Goal: Information Seeking & Learning: Learn about a topic

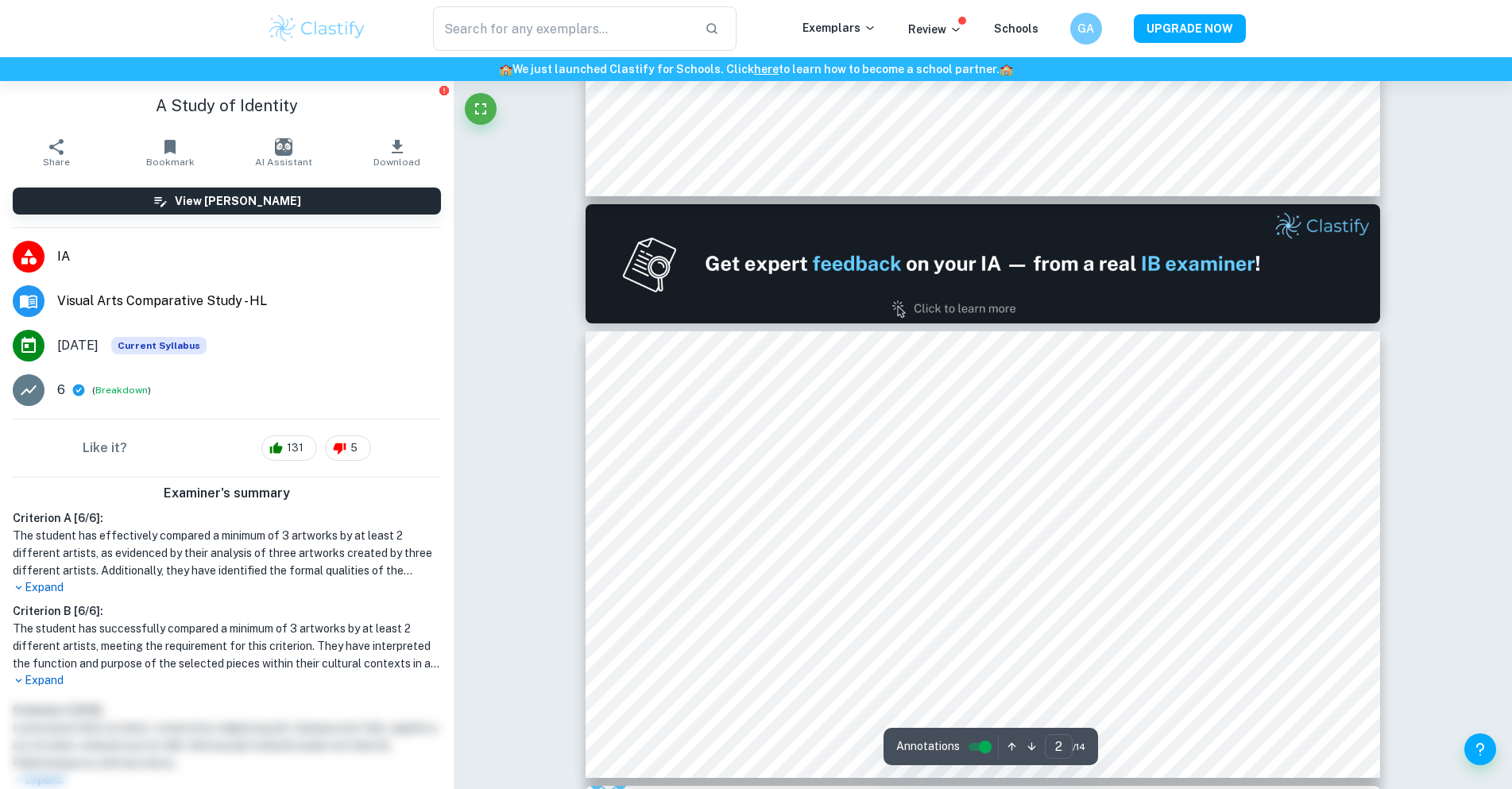
scroll to position [558, 0]
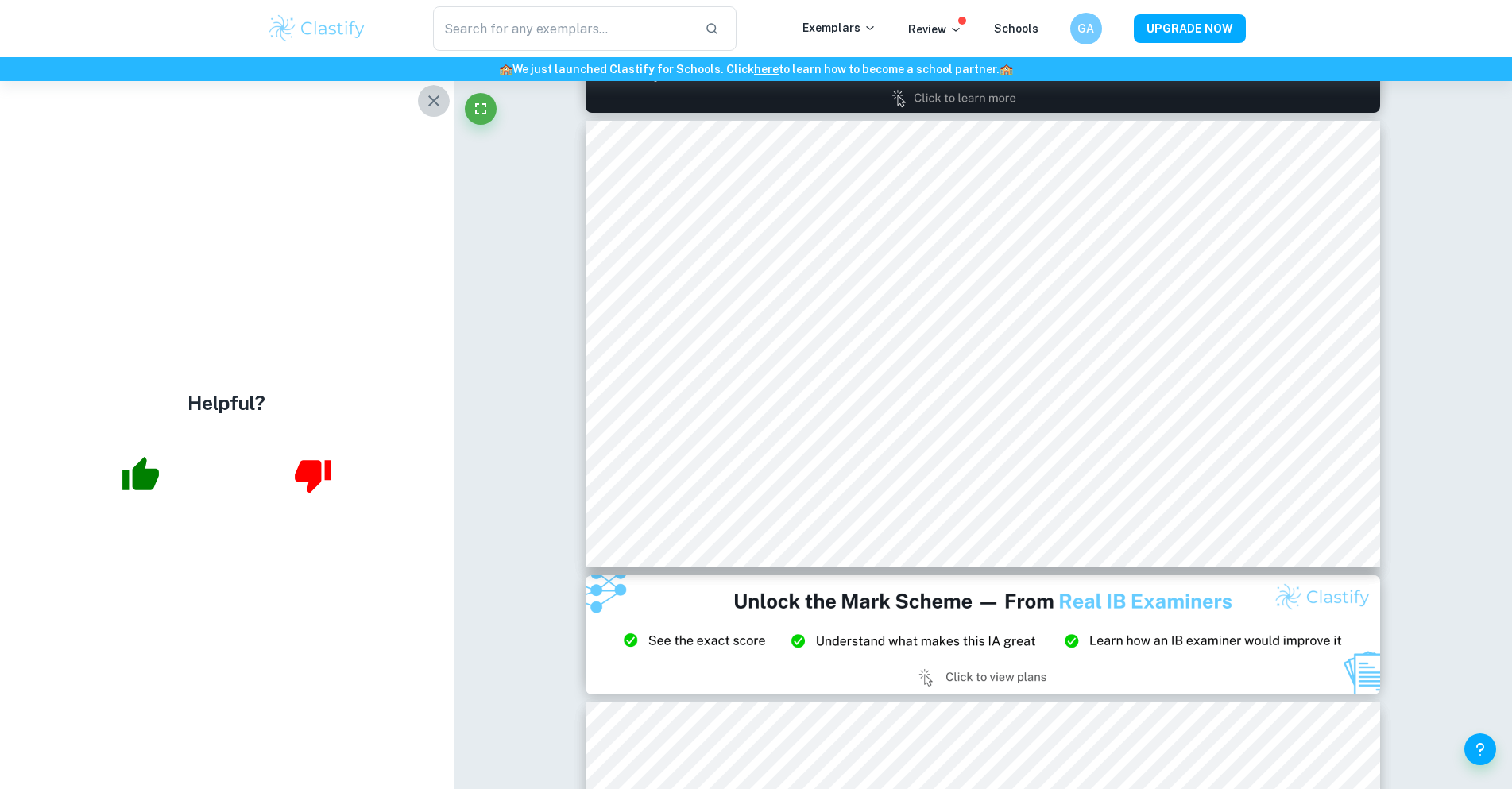
click at [432, 101] on icon "button" at bounding box center [433, 101] width 19 height 19
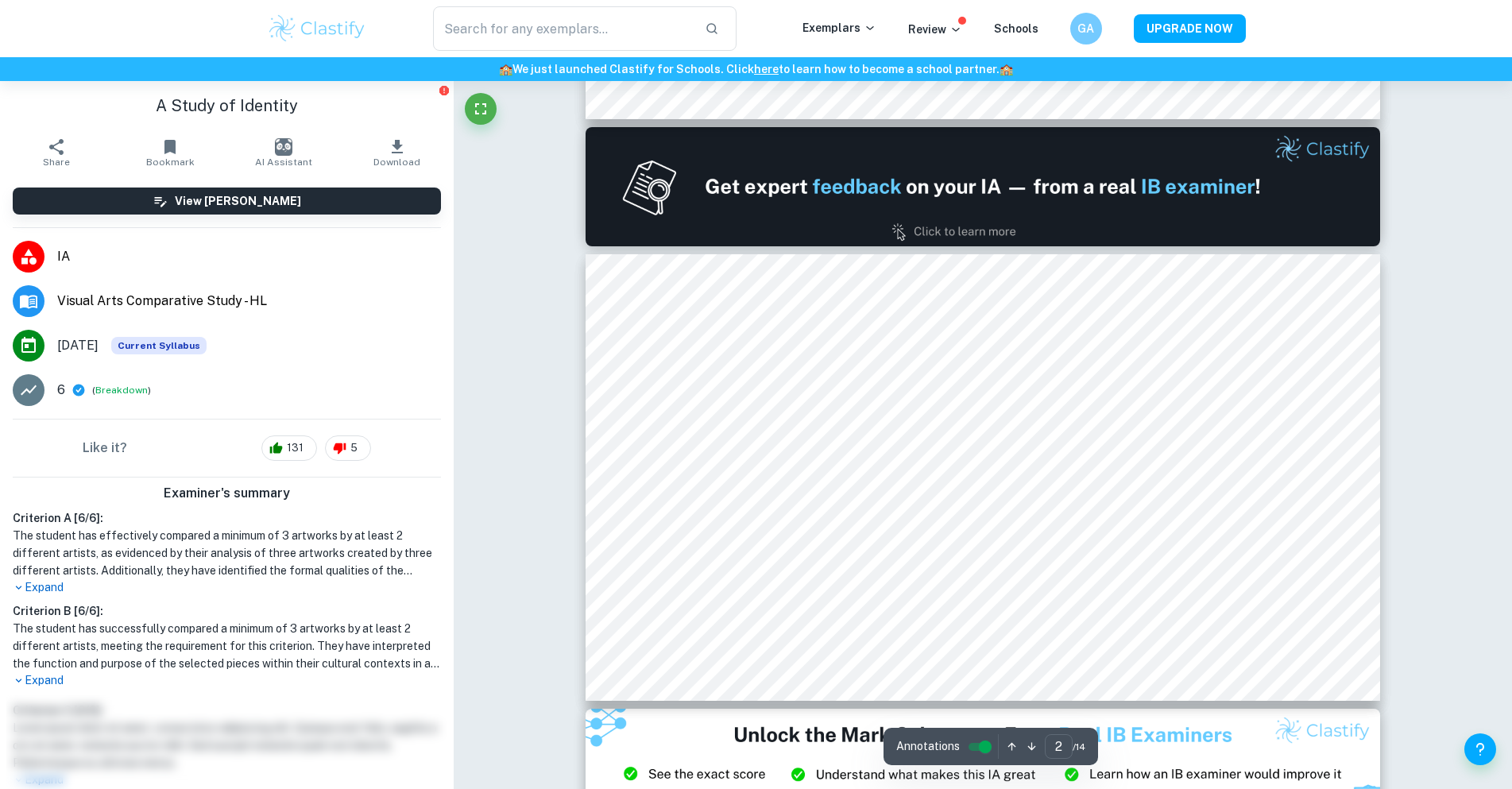
scroll to position [419, 0]
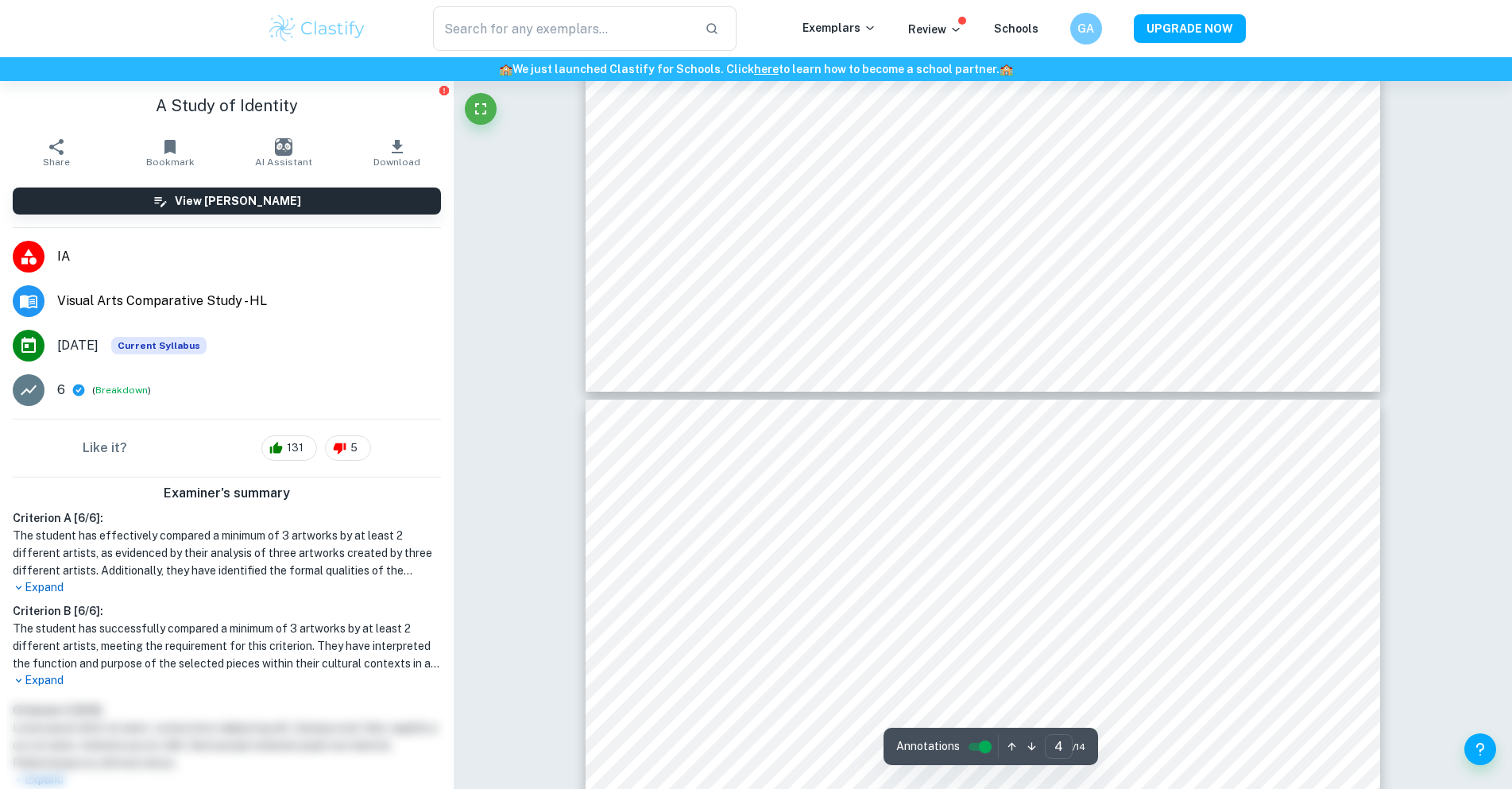
type input "5"
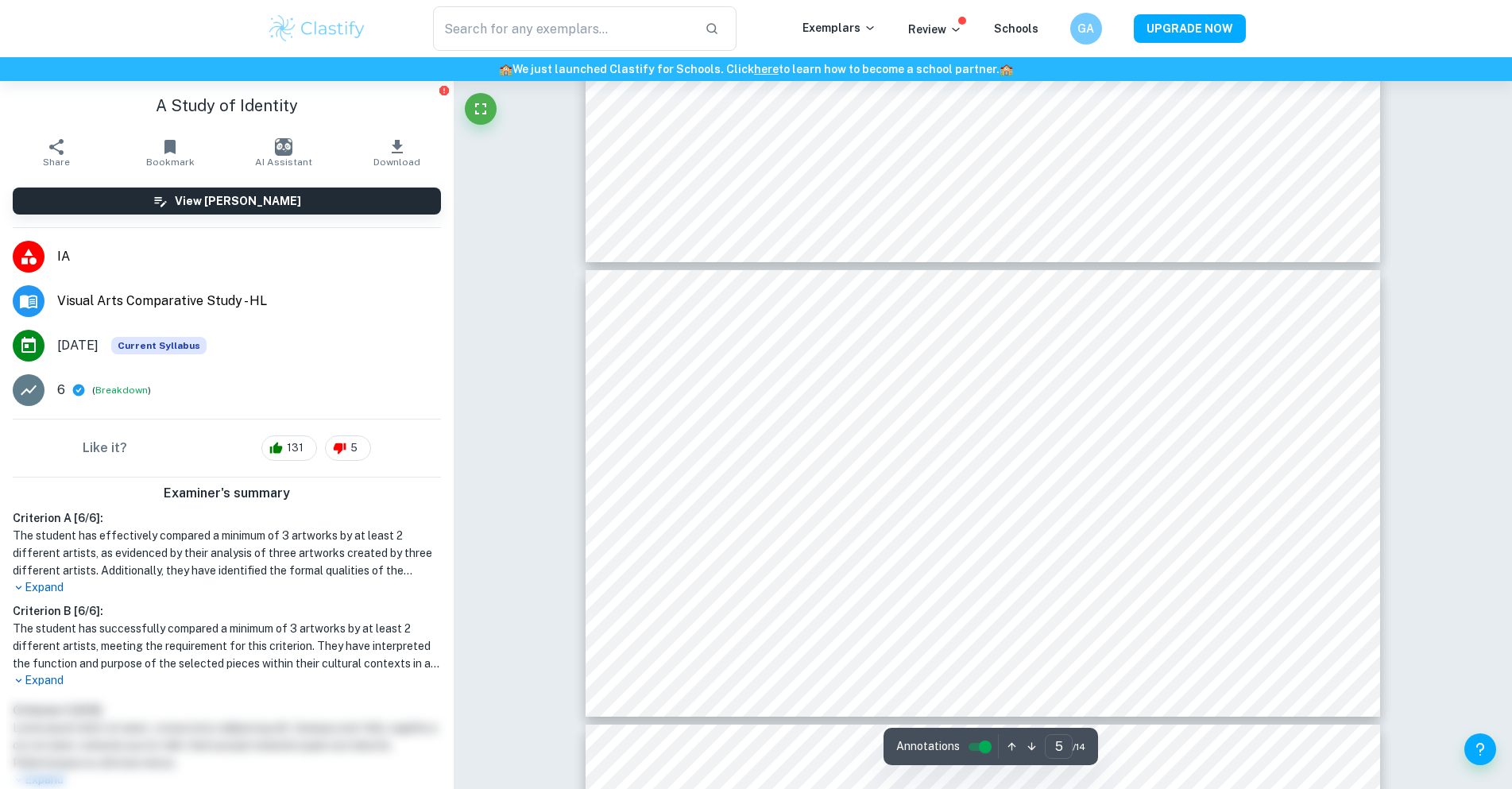
scroll to position [2008, 0]
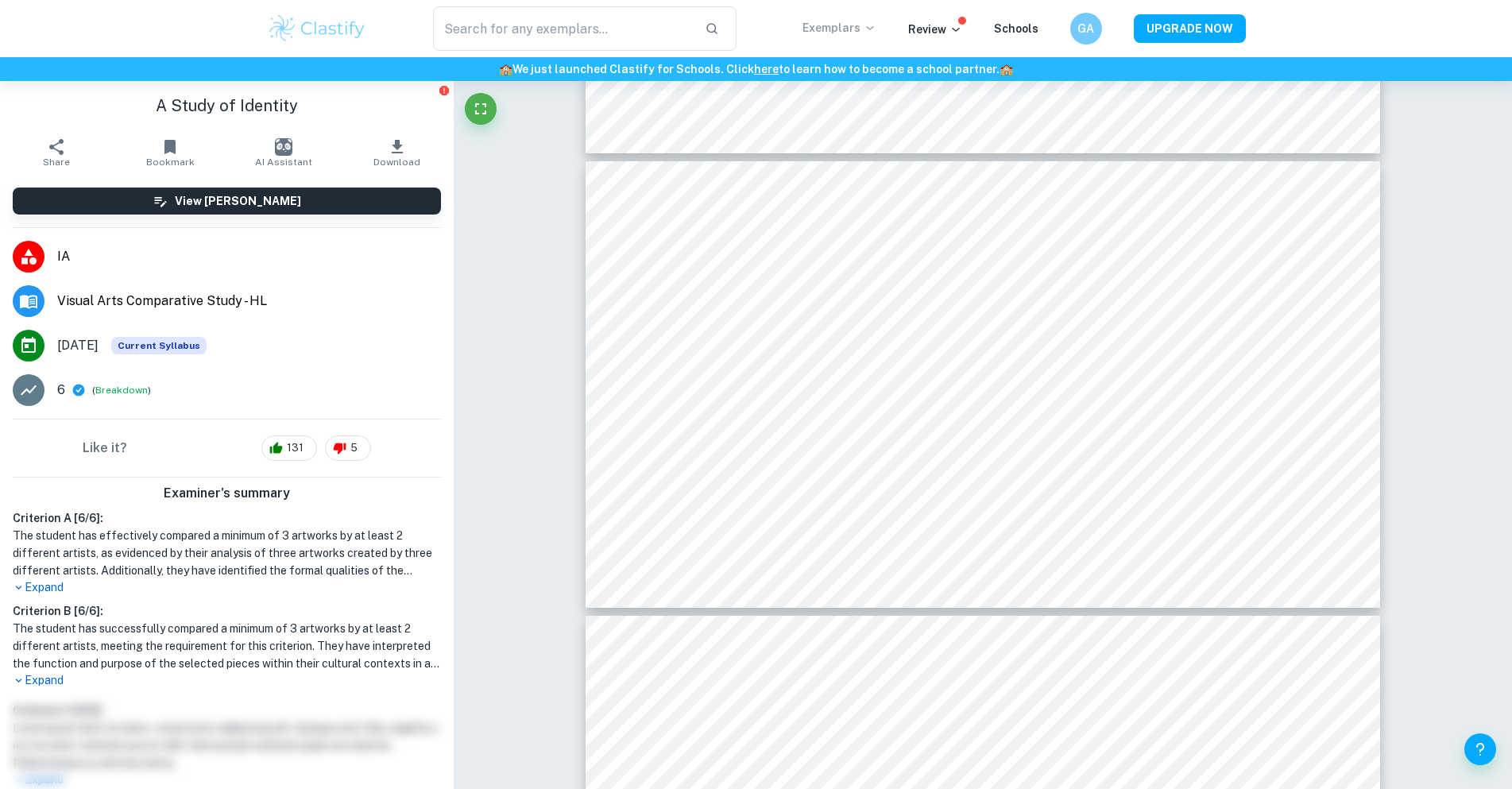
click at [860, 22] on p "Exemplars" at bounding box center [840, 27] width 74 height 17
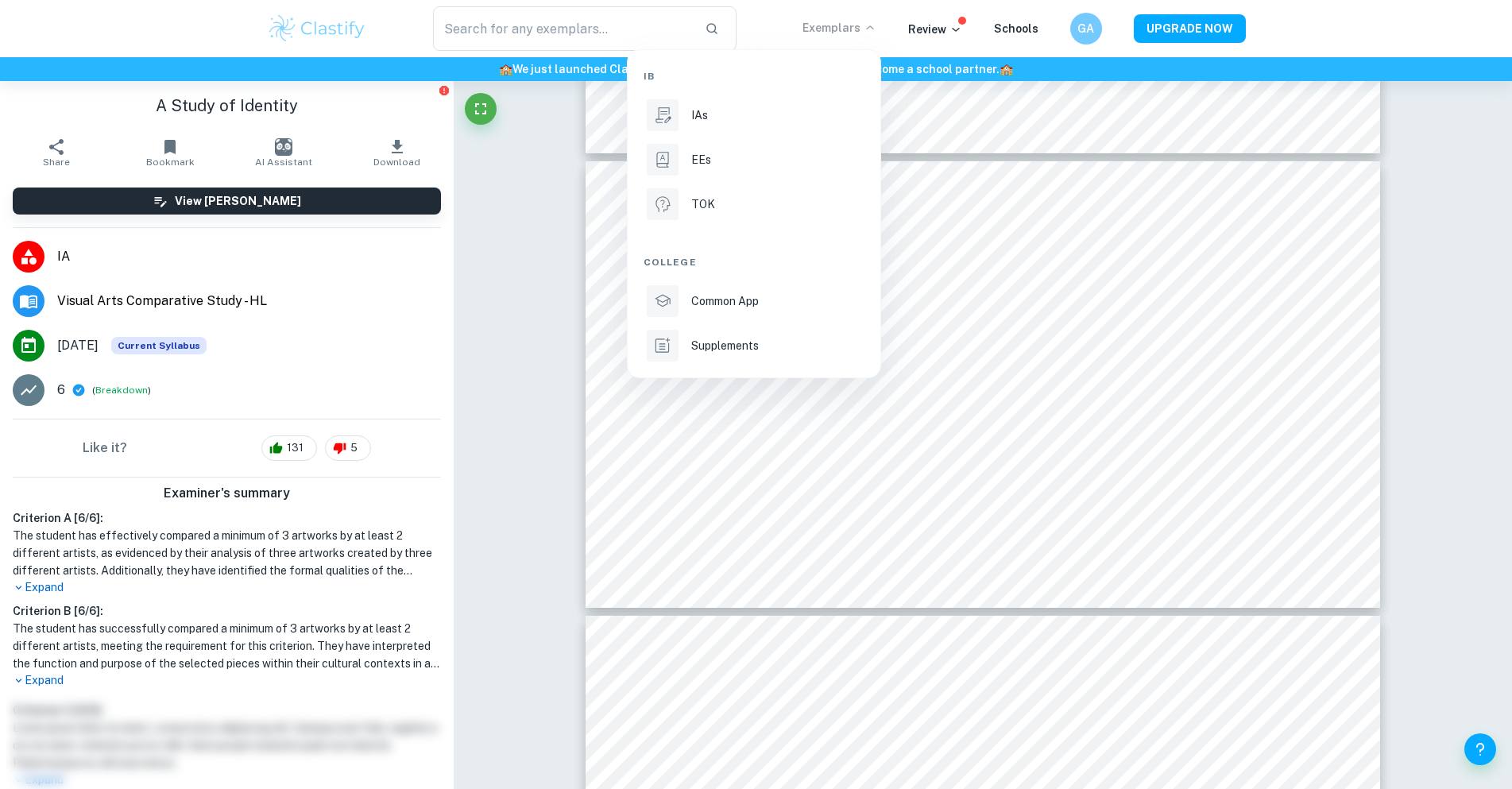
click at [928, 24] on div at bounding box center [756, 394] width 1512 height 789
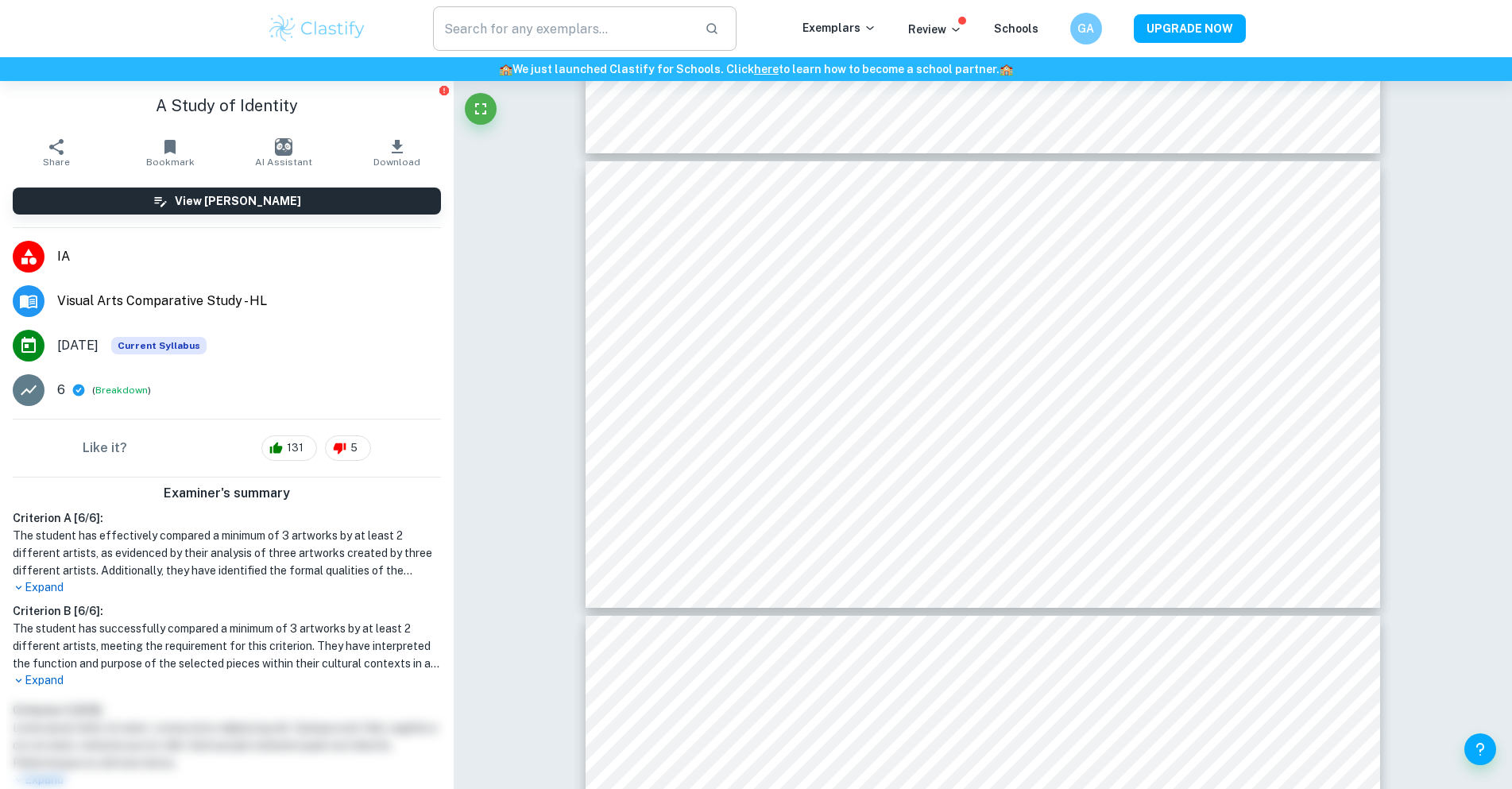
click at [639, 19] on input "text" at bounding box center [563, 28] width 260 height 44
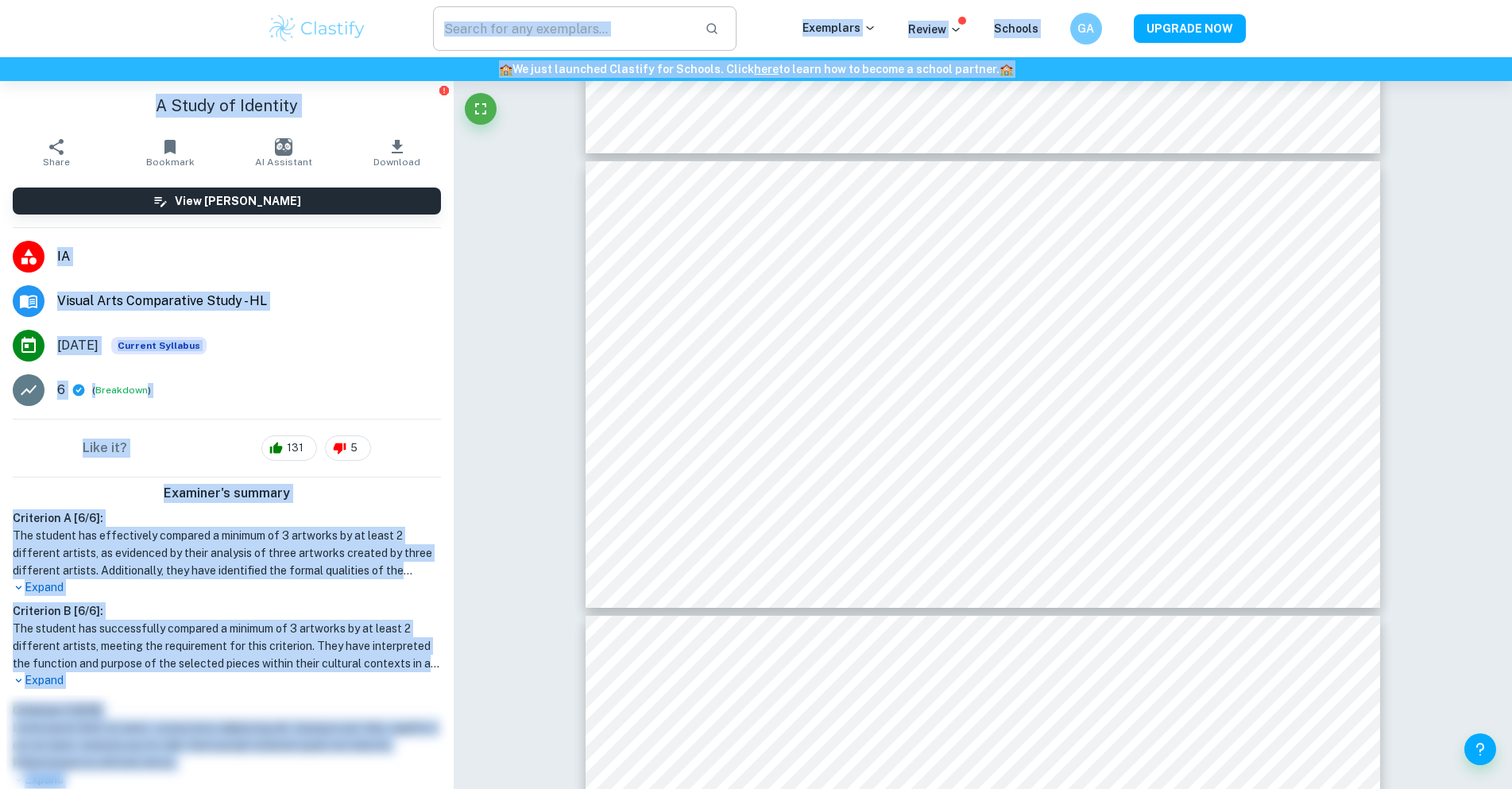
drag, startPoint x: 559, startPoint y: 62, endPoint x: 553, endPoint y: 32, distance: 30.6
click at [523, 35] on input "text" at bounding box center [563, 28] width 260 height 44
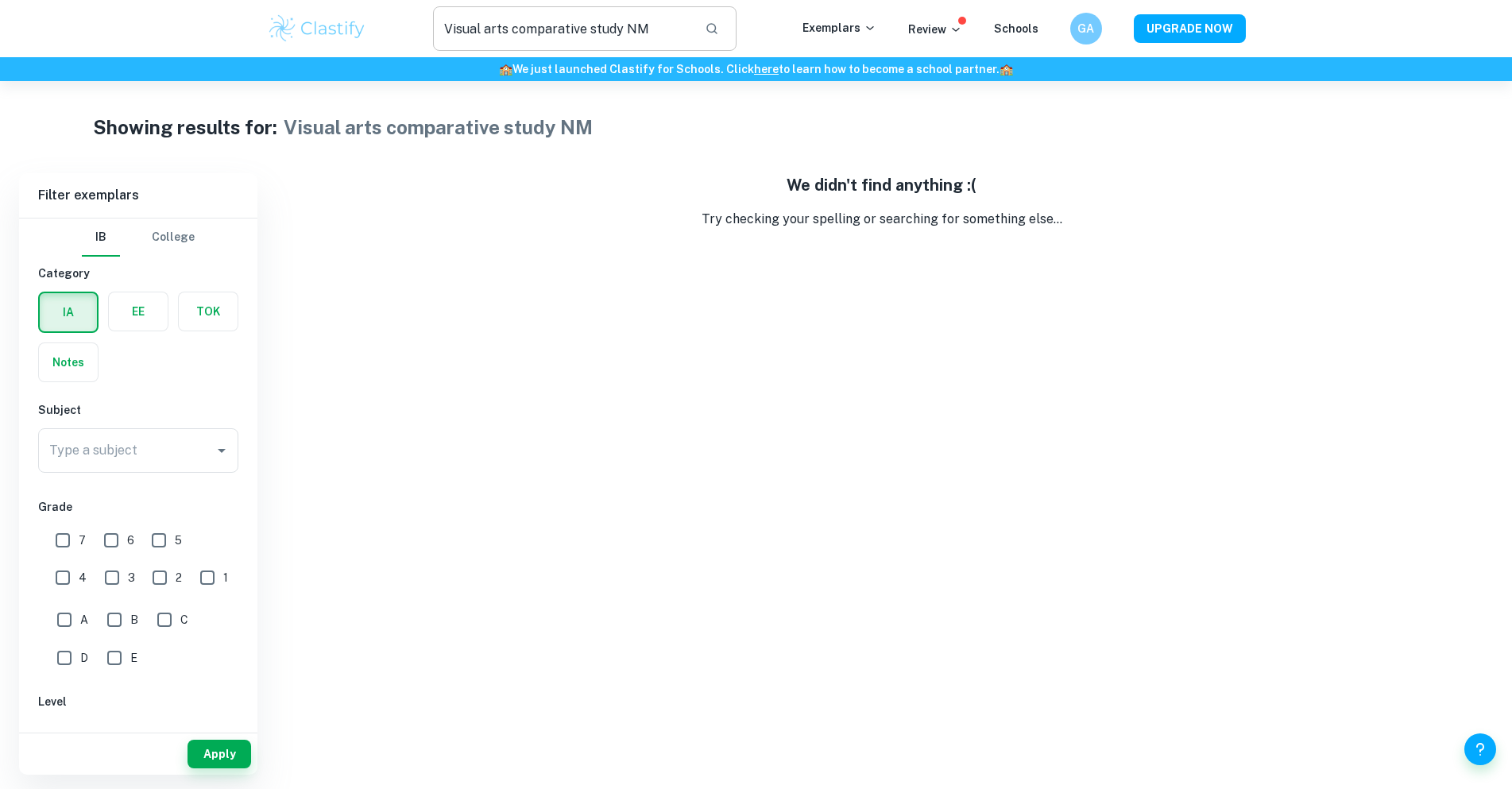
click at [669, 35] on input "Visual arts comparative study NM" at bounding box center [563, 28] width 260 height 44
type input "Visual arts comparative study"
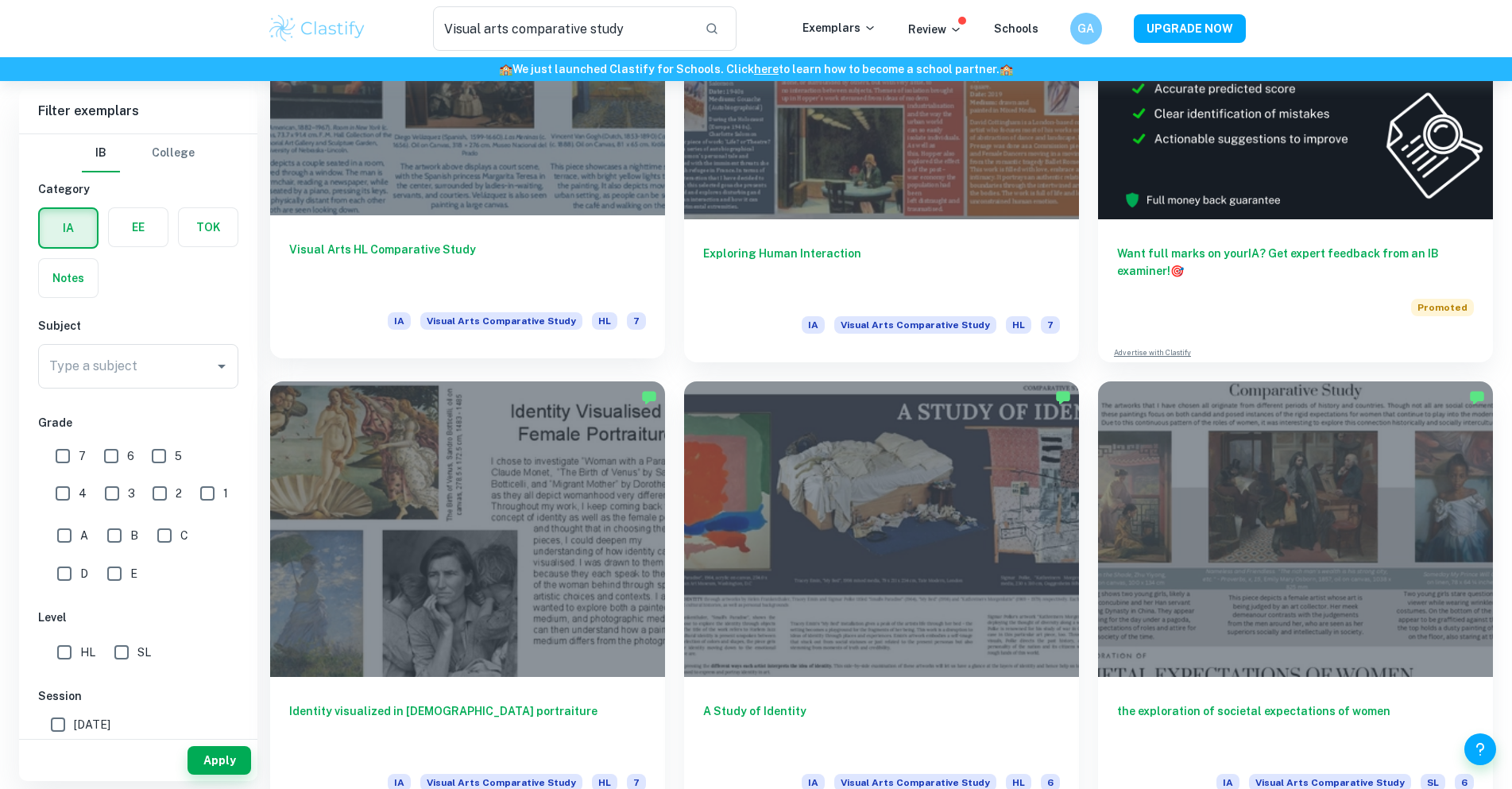
scroll to position [159, 0]
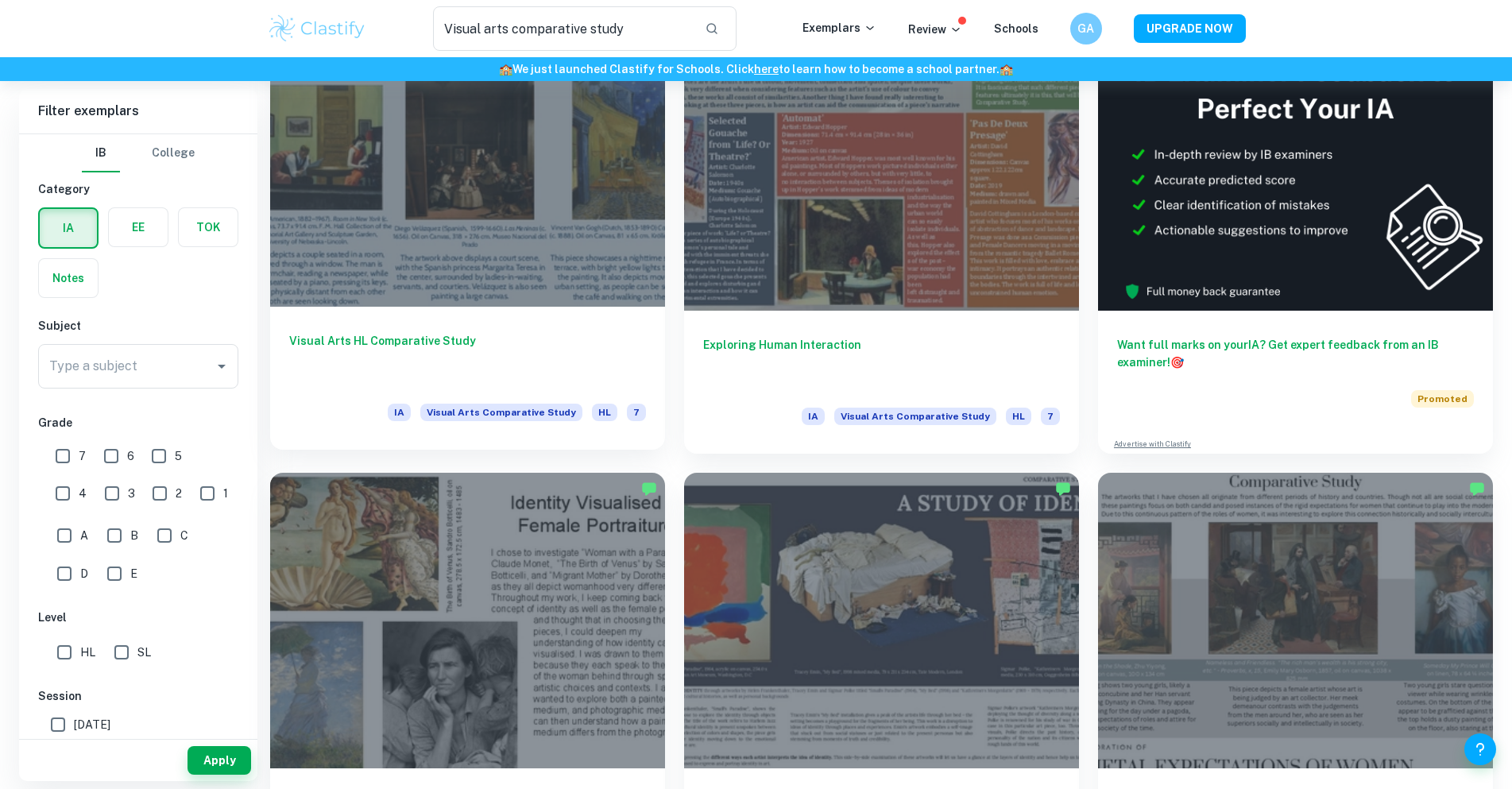
click at [545, 218] on div at bounding box center [467, 158] width 395 height 296
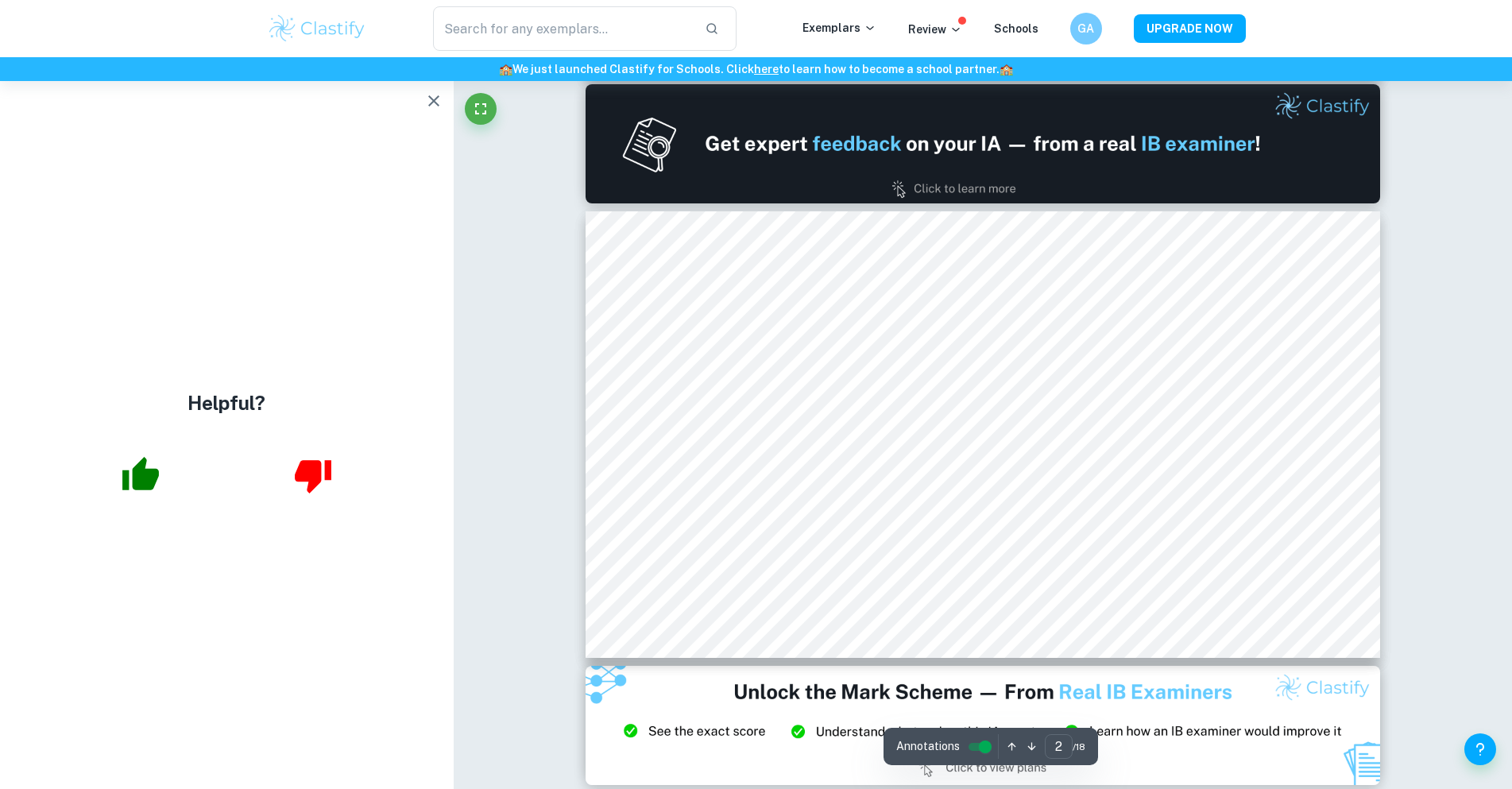
scroll to position [476, 0]
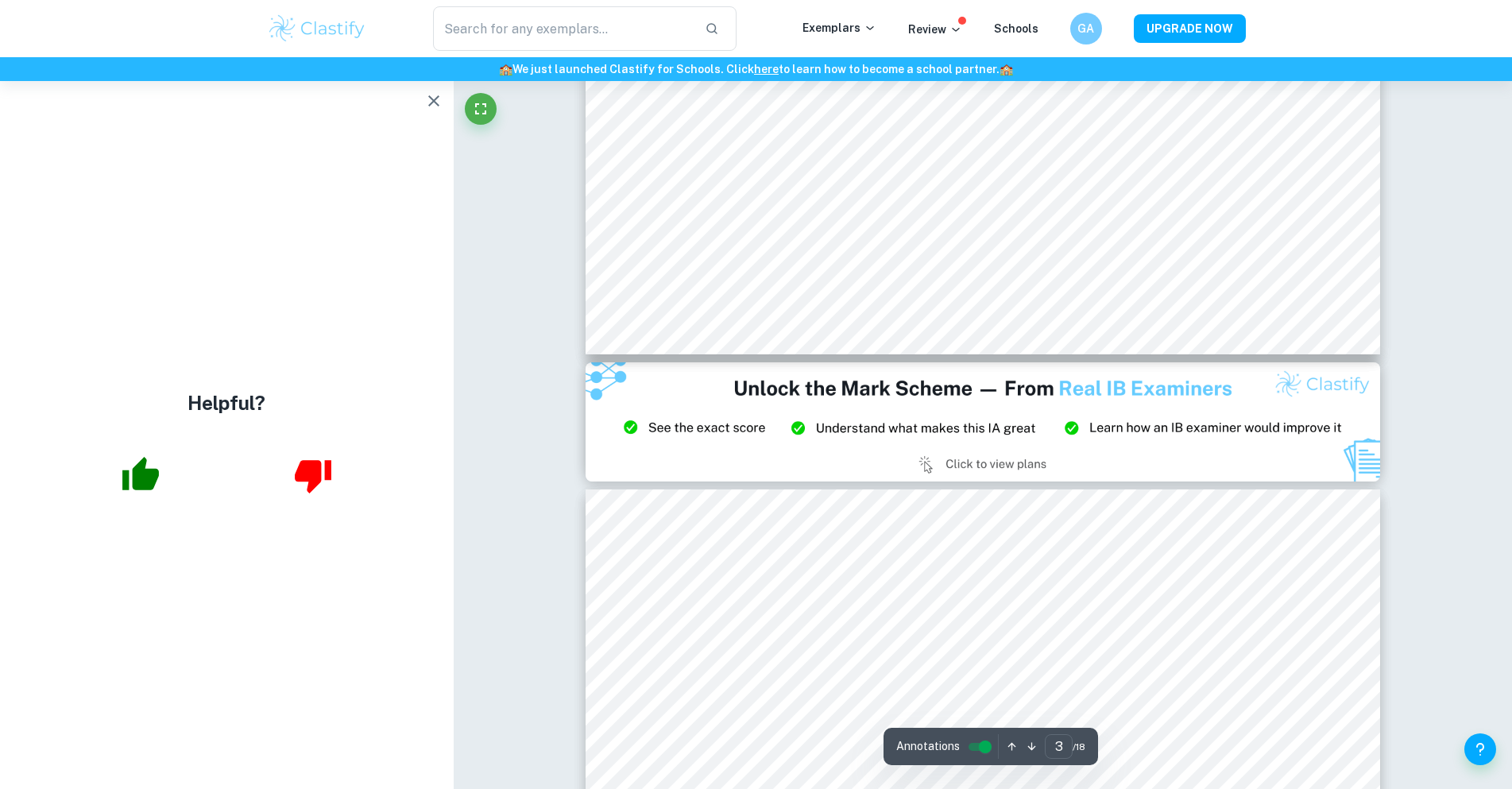
scroll to position [874, 0]
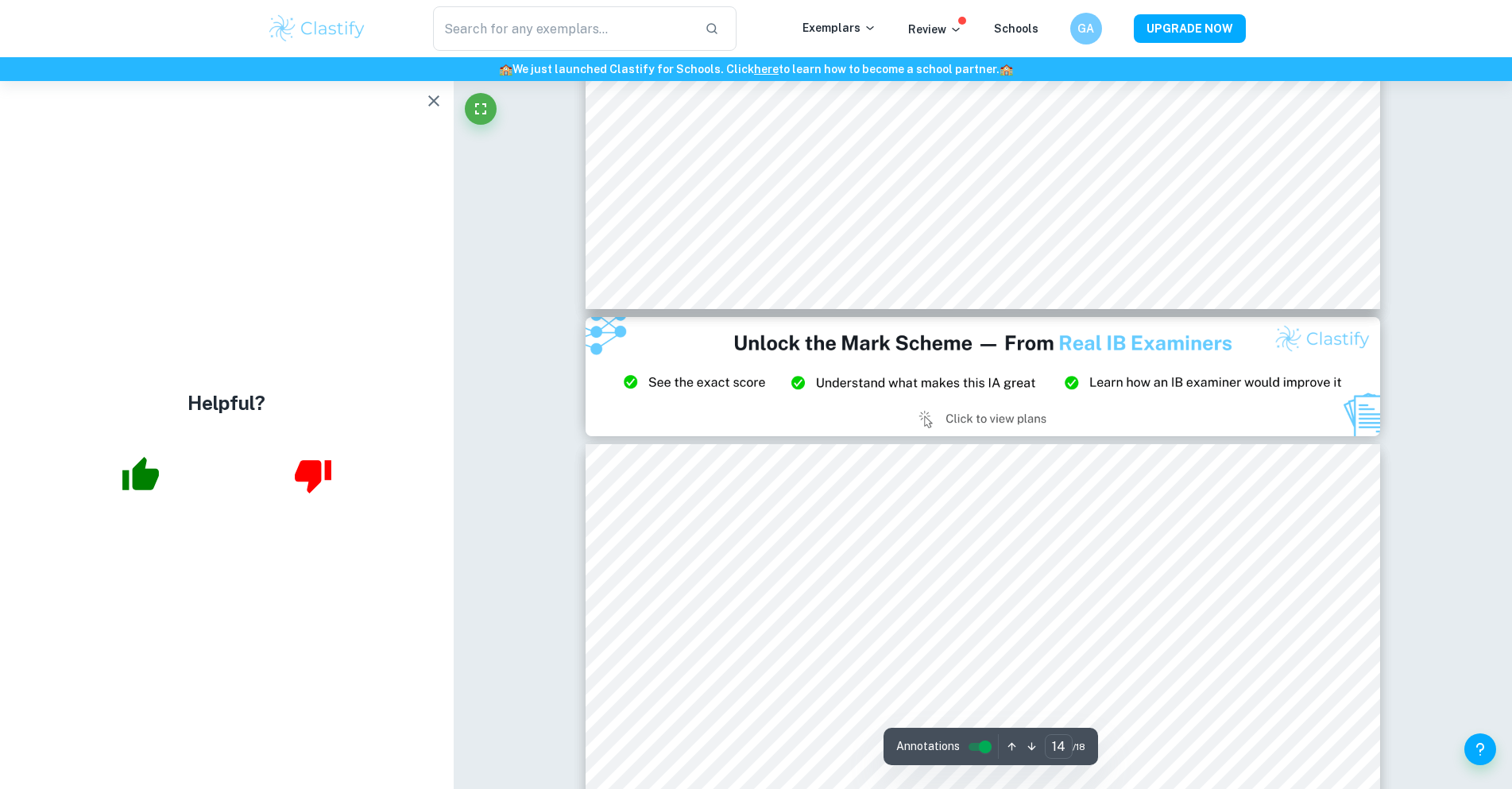
type input "15"
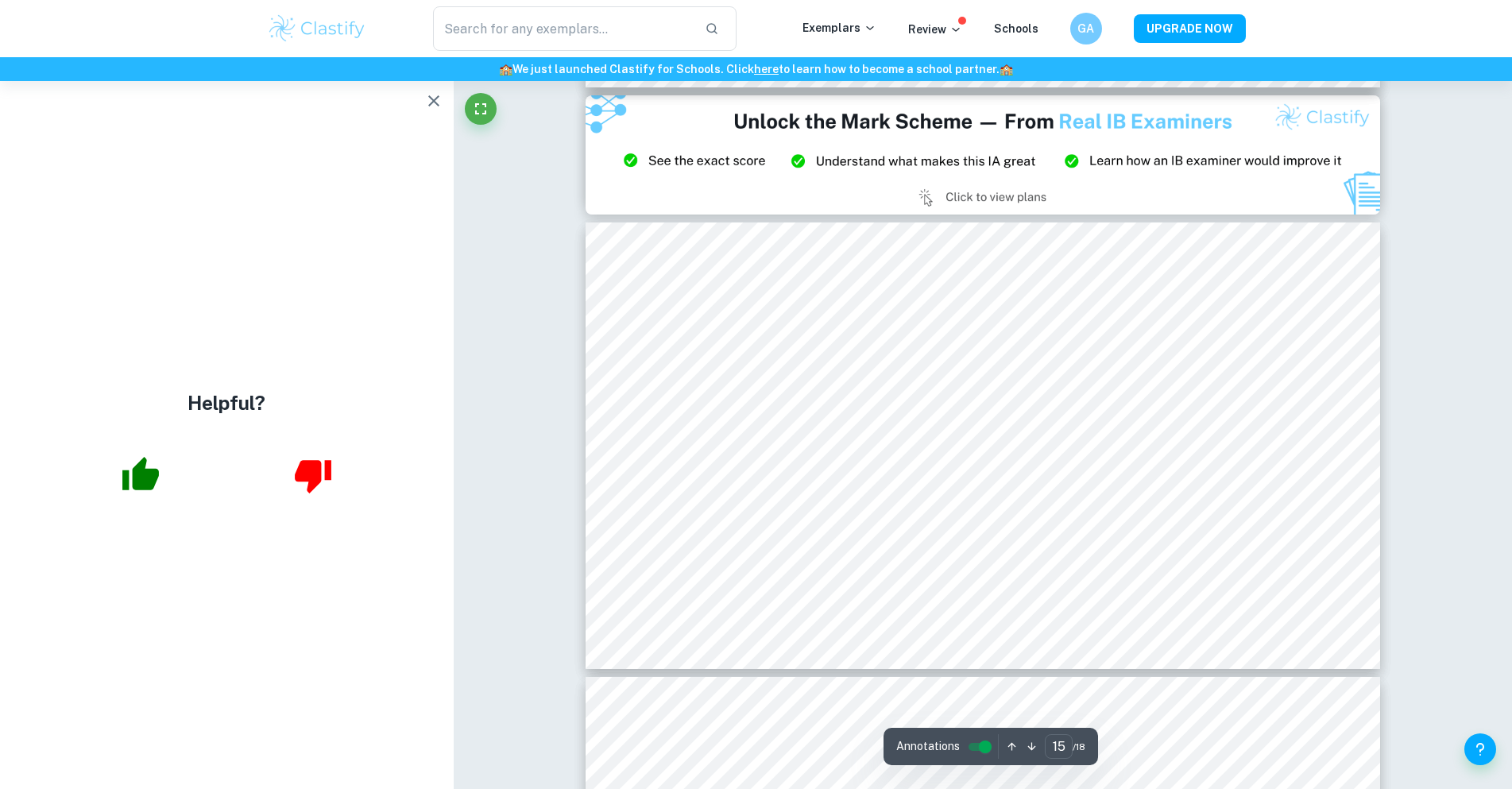
scroll to position [6755, 0]
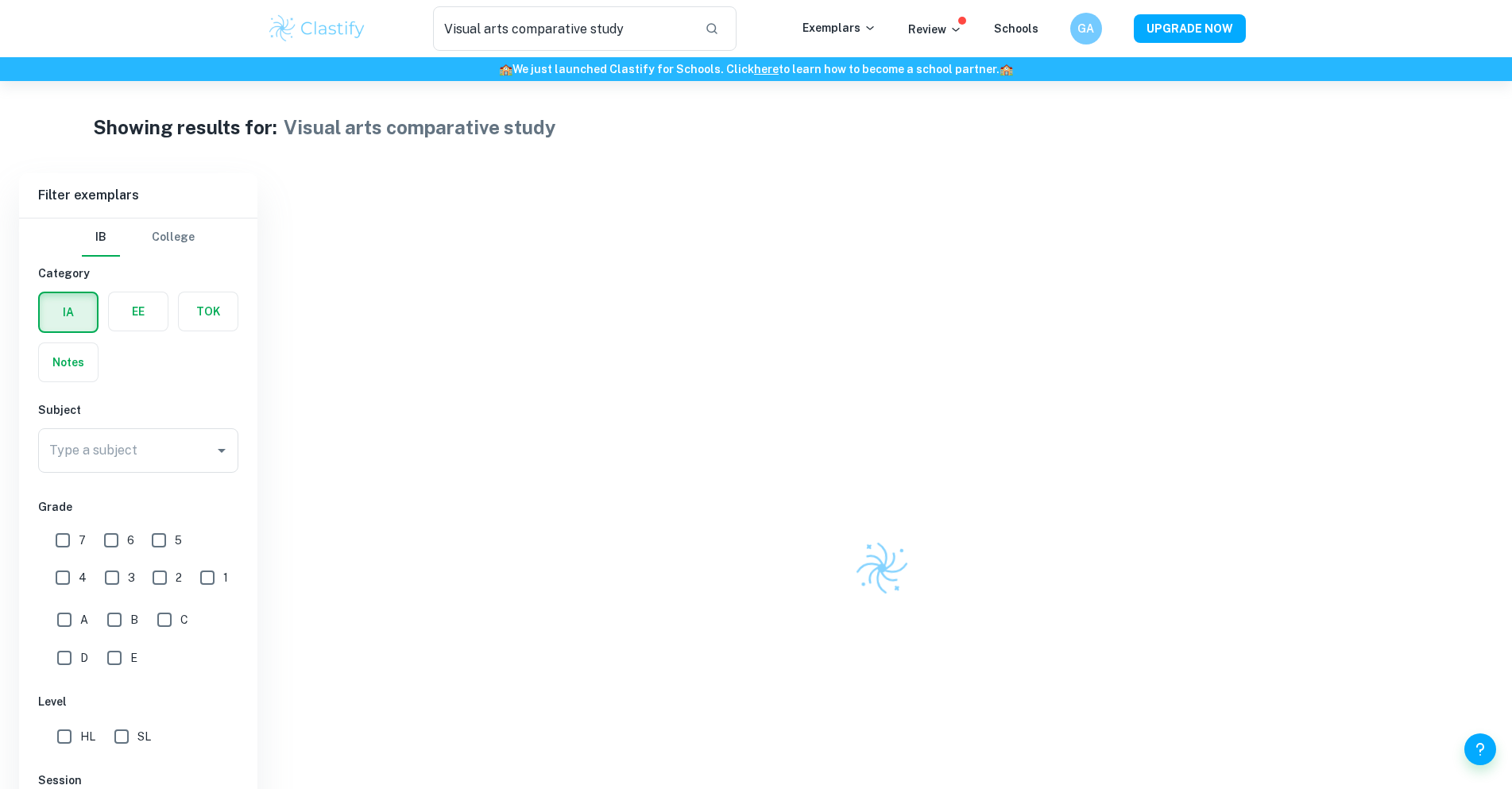
scroll to position [159, 0]
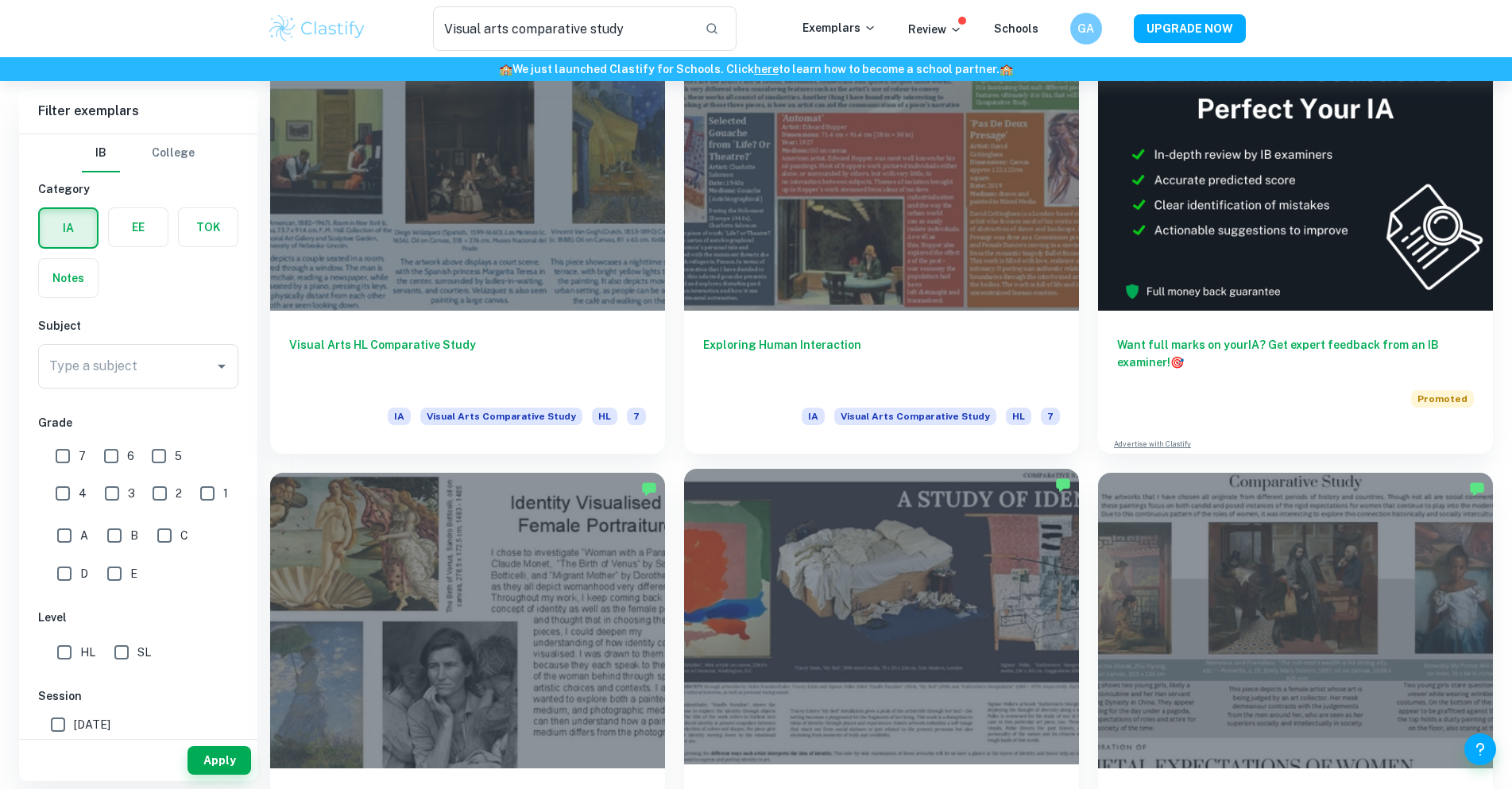
click at [891, 625] on div at bounding box center [881, 617] width 395 height 296
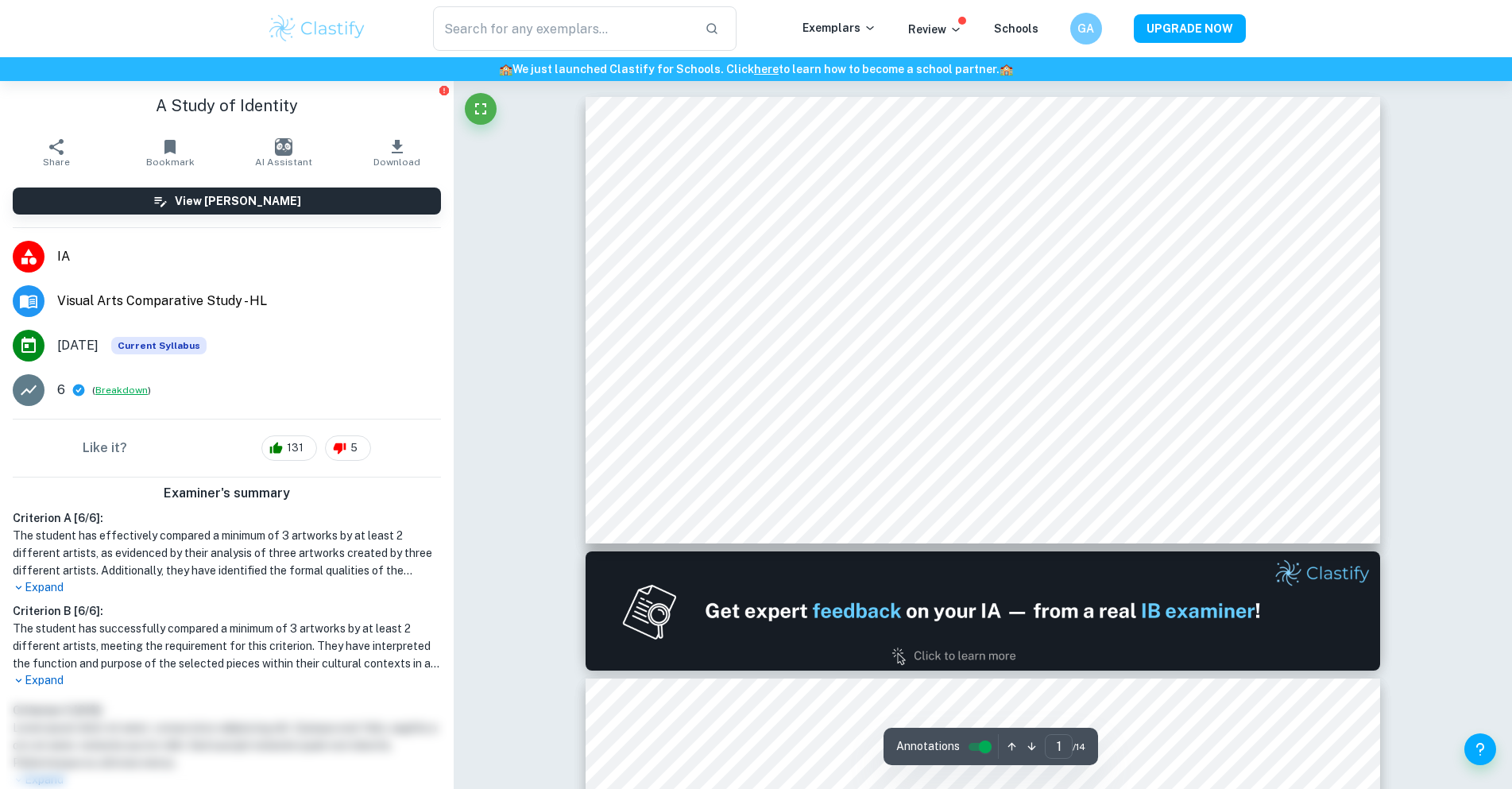
click at [126, 389] on button "Breakdown" at bounding box center [121, 390] width 53 height 14
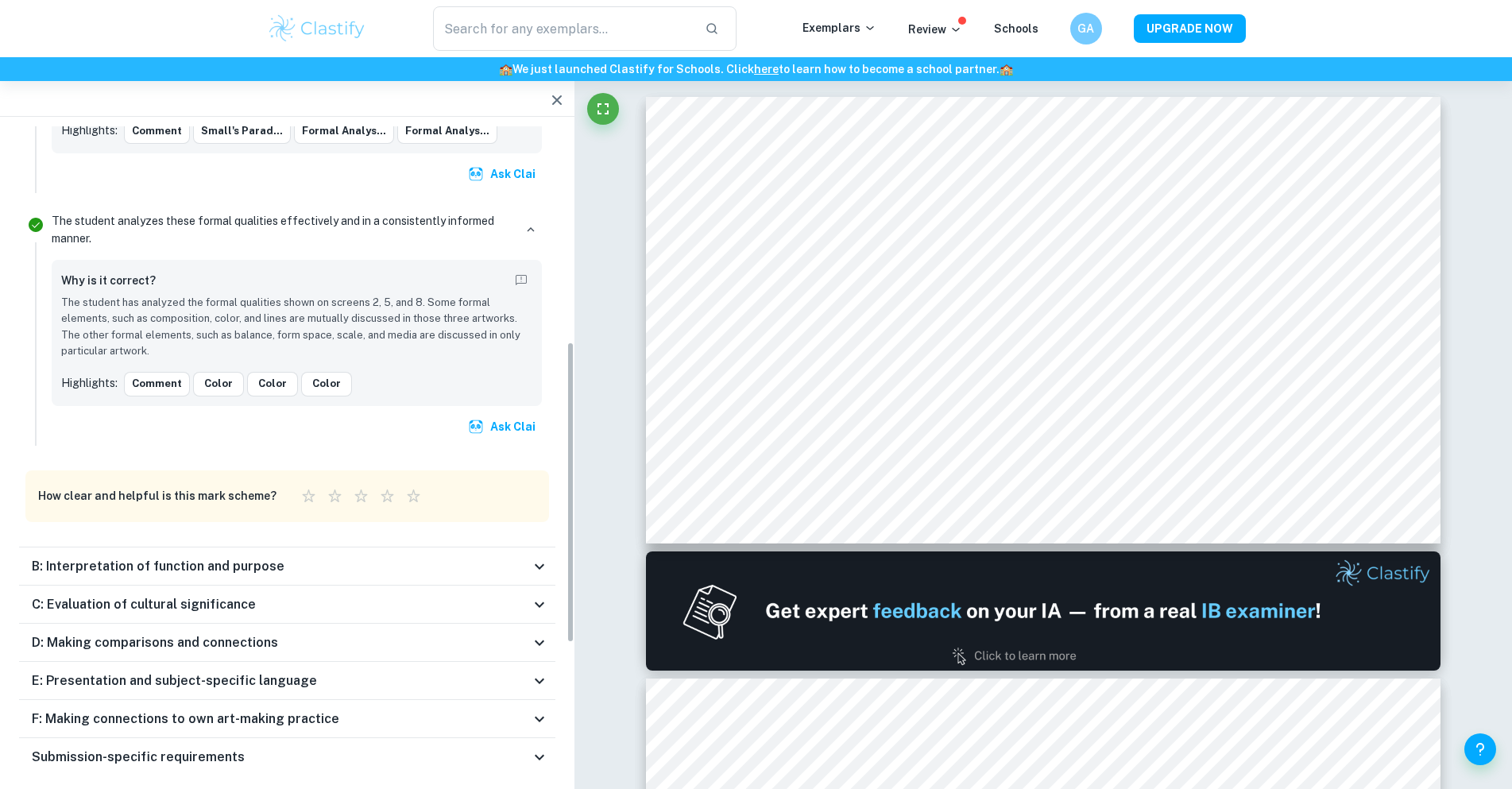
scroll to position [444, 0]
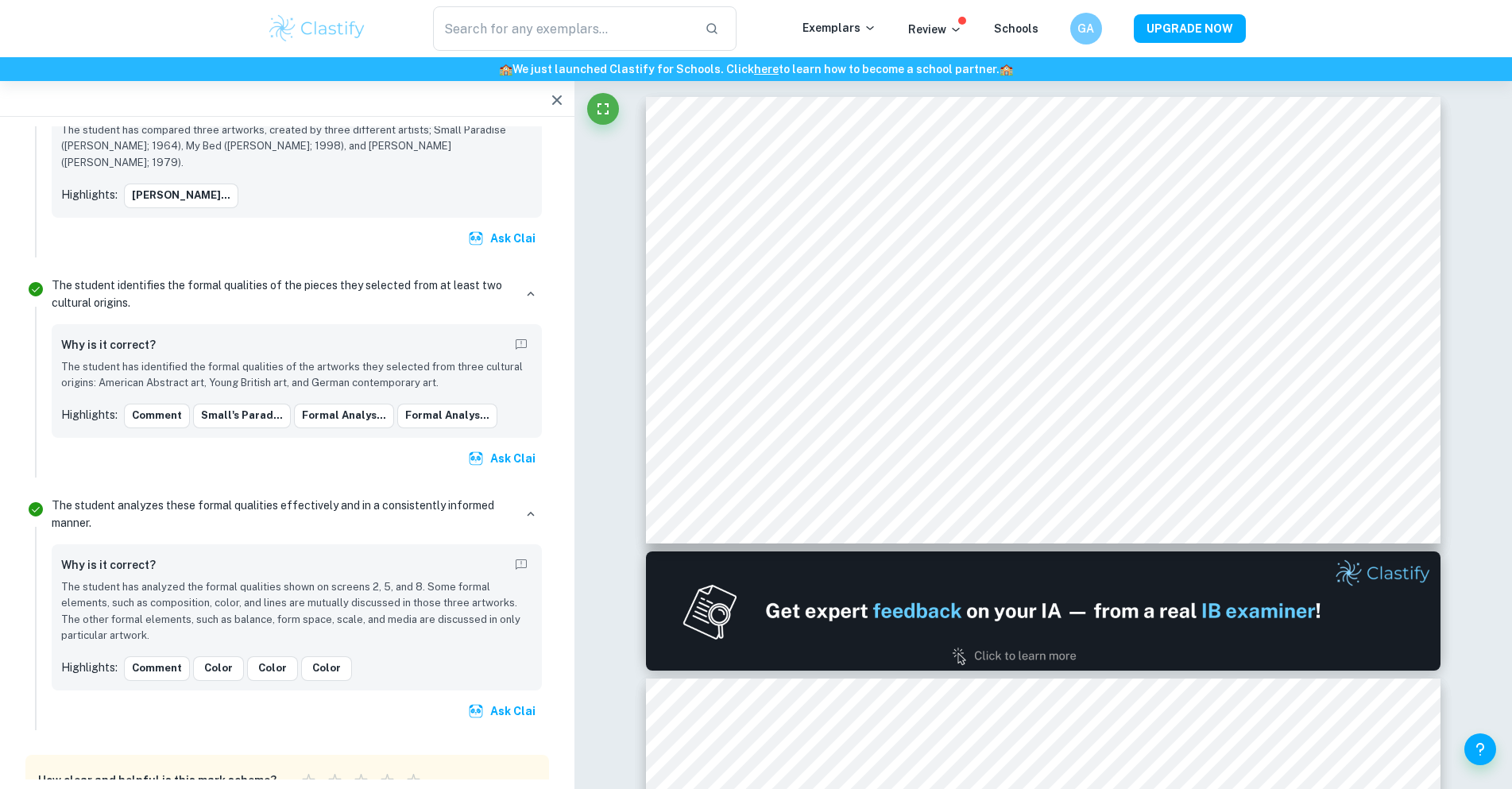
click at [551, 96] on icon "button" at bounding box center [556, 100] width 19 height 19
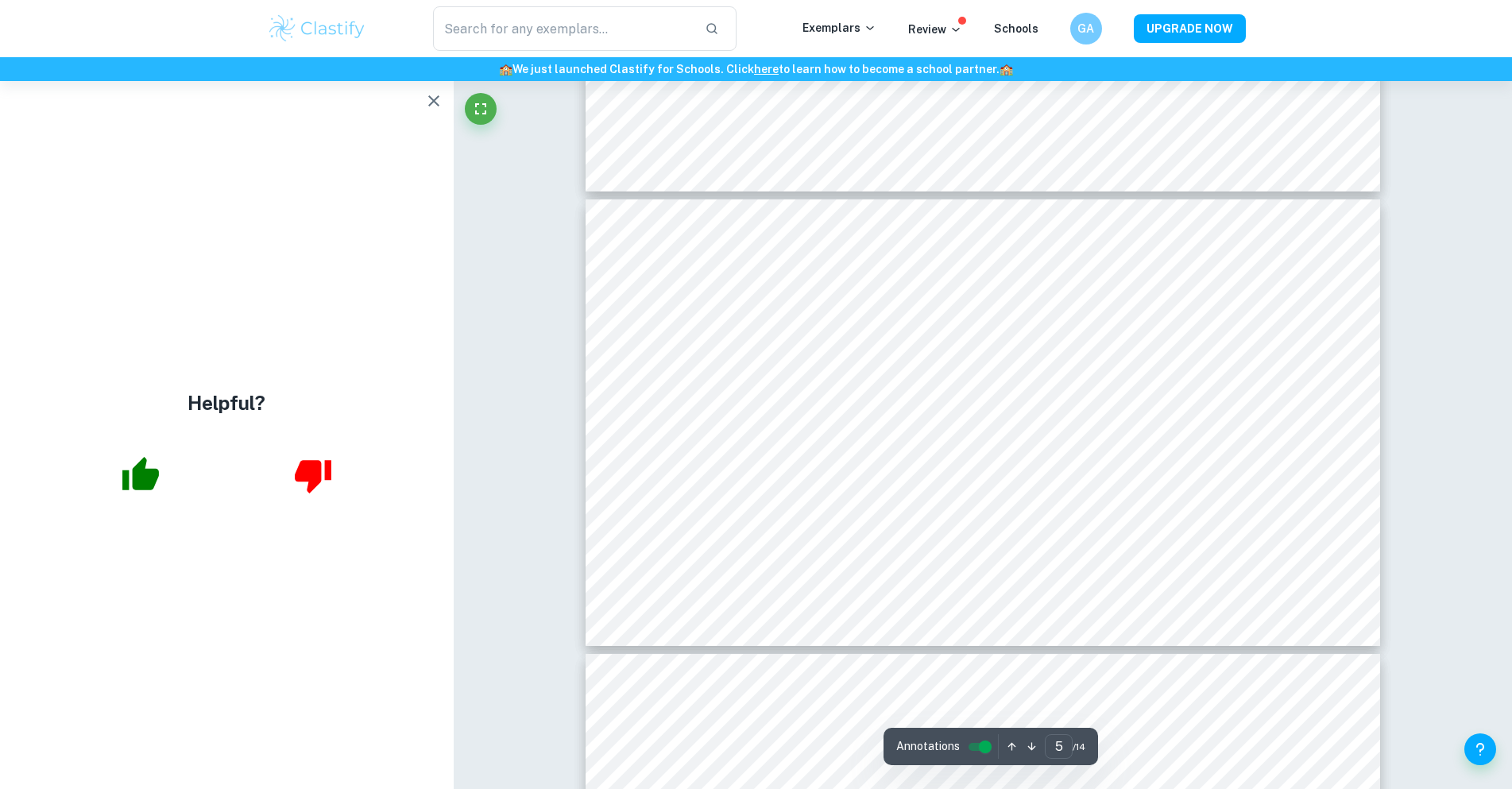
scroll to position [2066, 0]
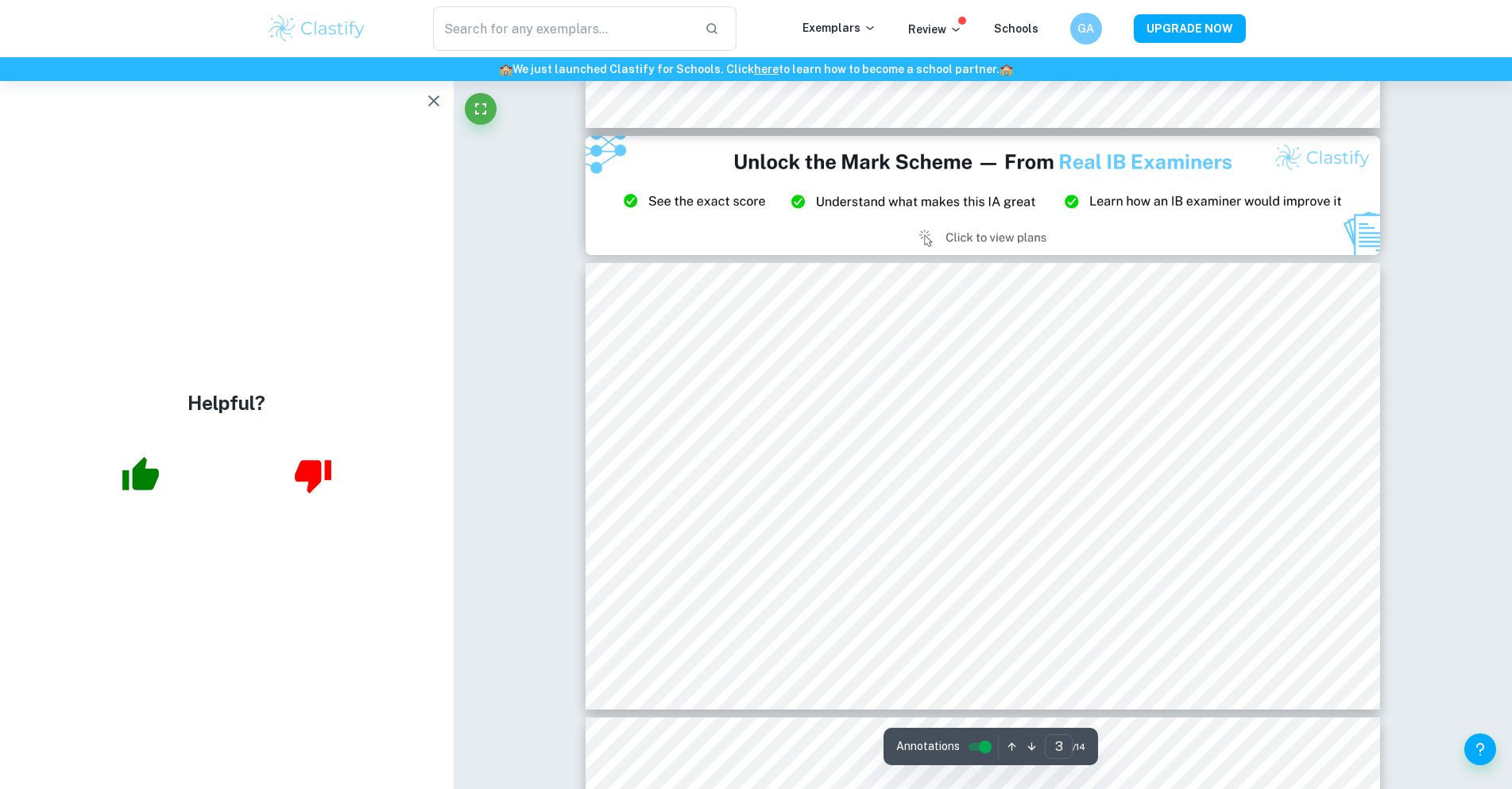
type input "2"
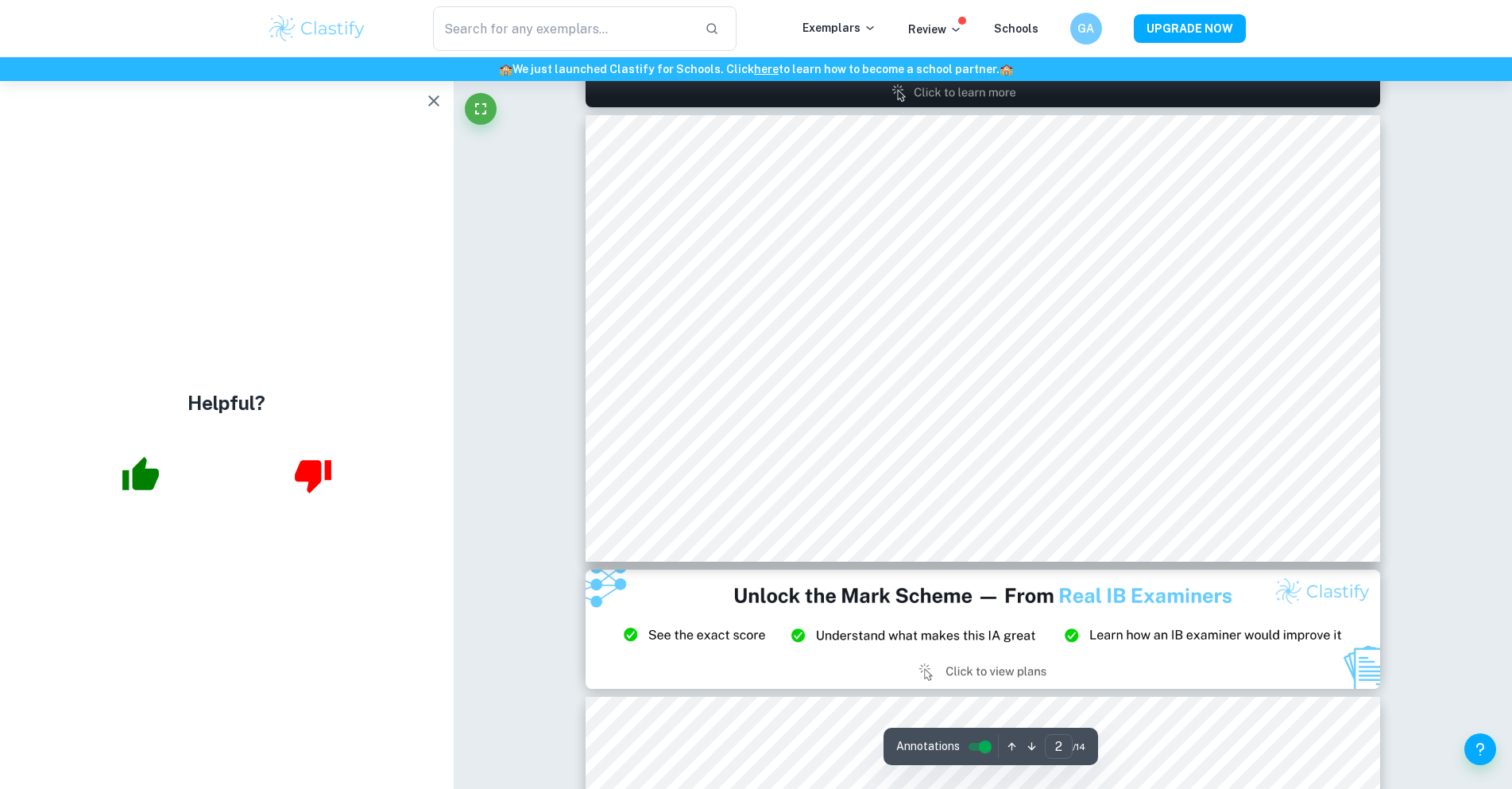
scroll to position [556, 0]
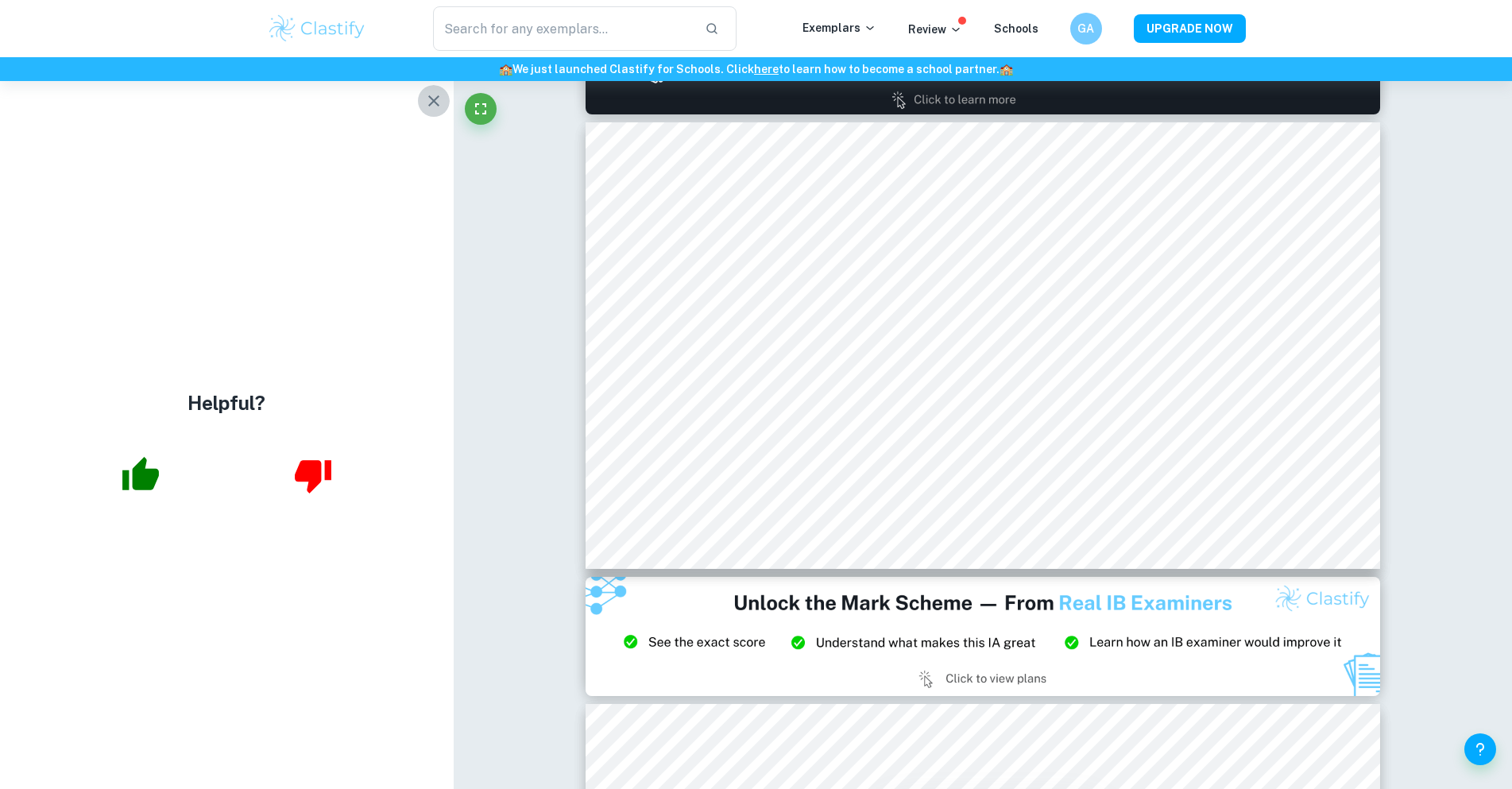
click at [428, 97] on icon "button" at bounding box center [433, 101] width 19 height 19
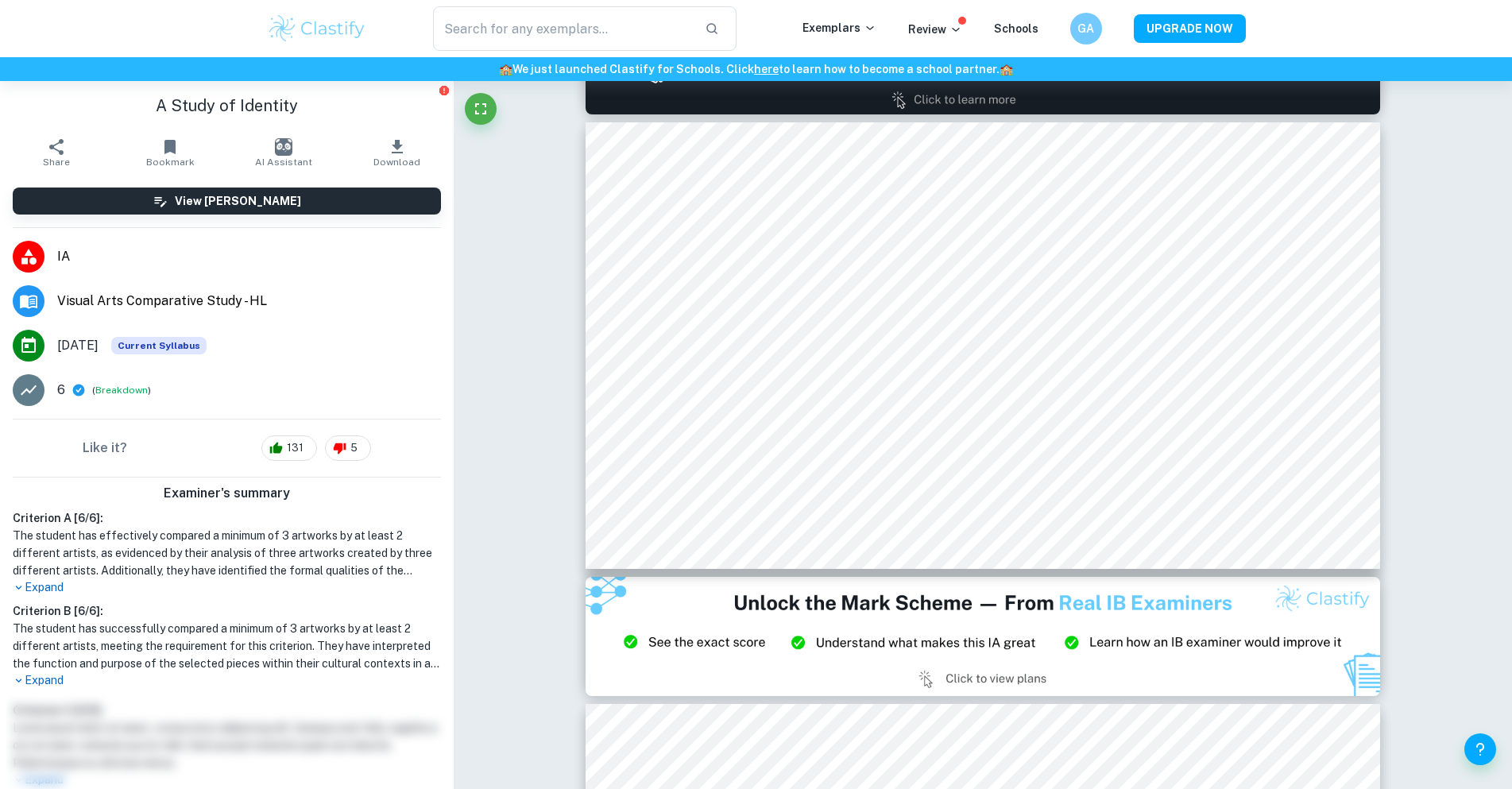
click at [29, 392] on icon at bounding box center [29, 390] width 16 height 10
click at [75, 387] on icon at bounding box center [79, 390] width 12 height 12
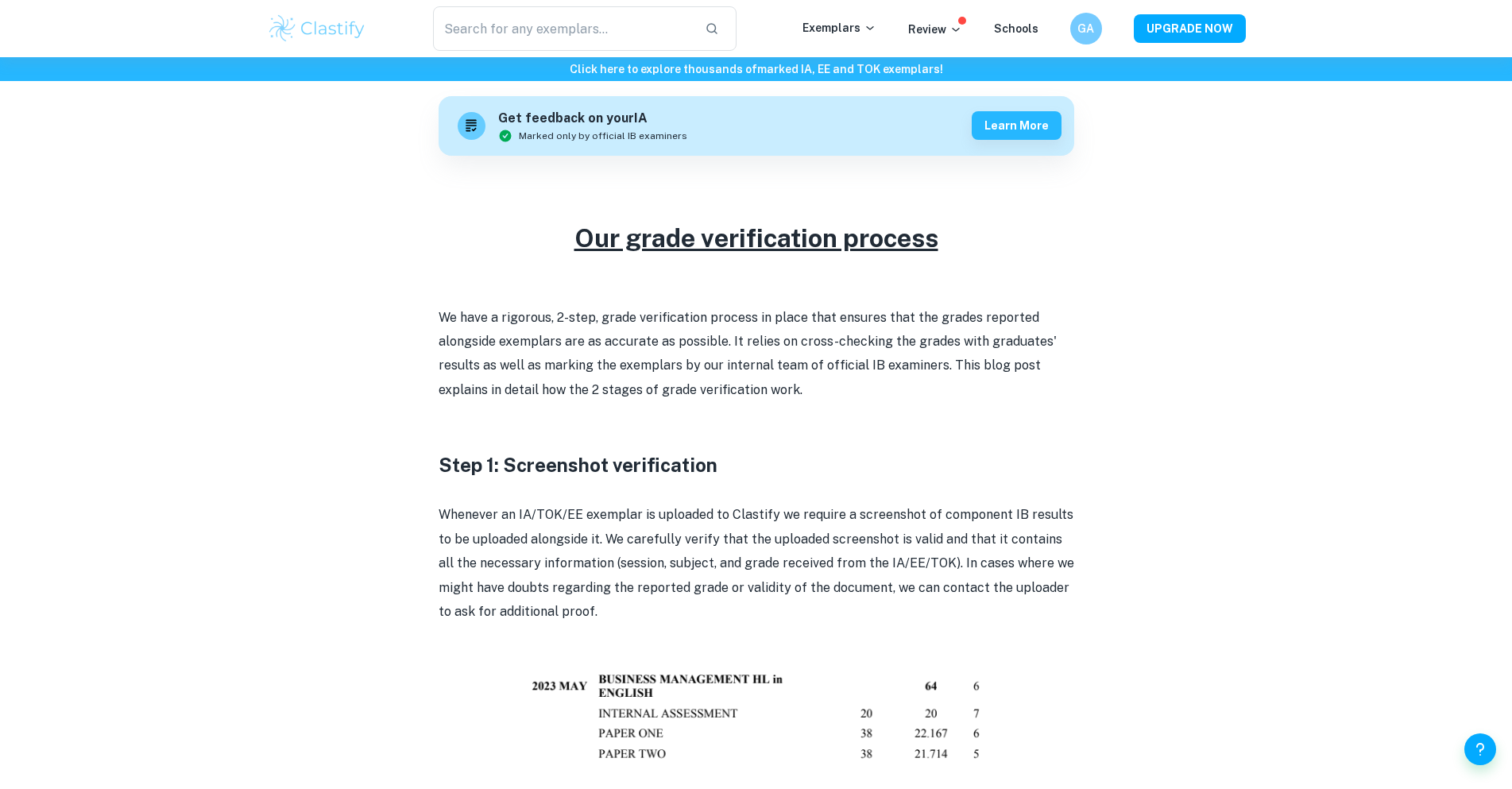
scroll to position [636, 0]
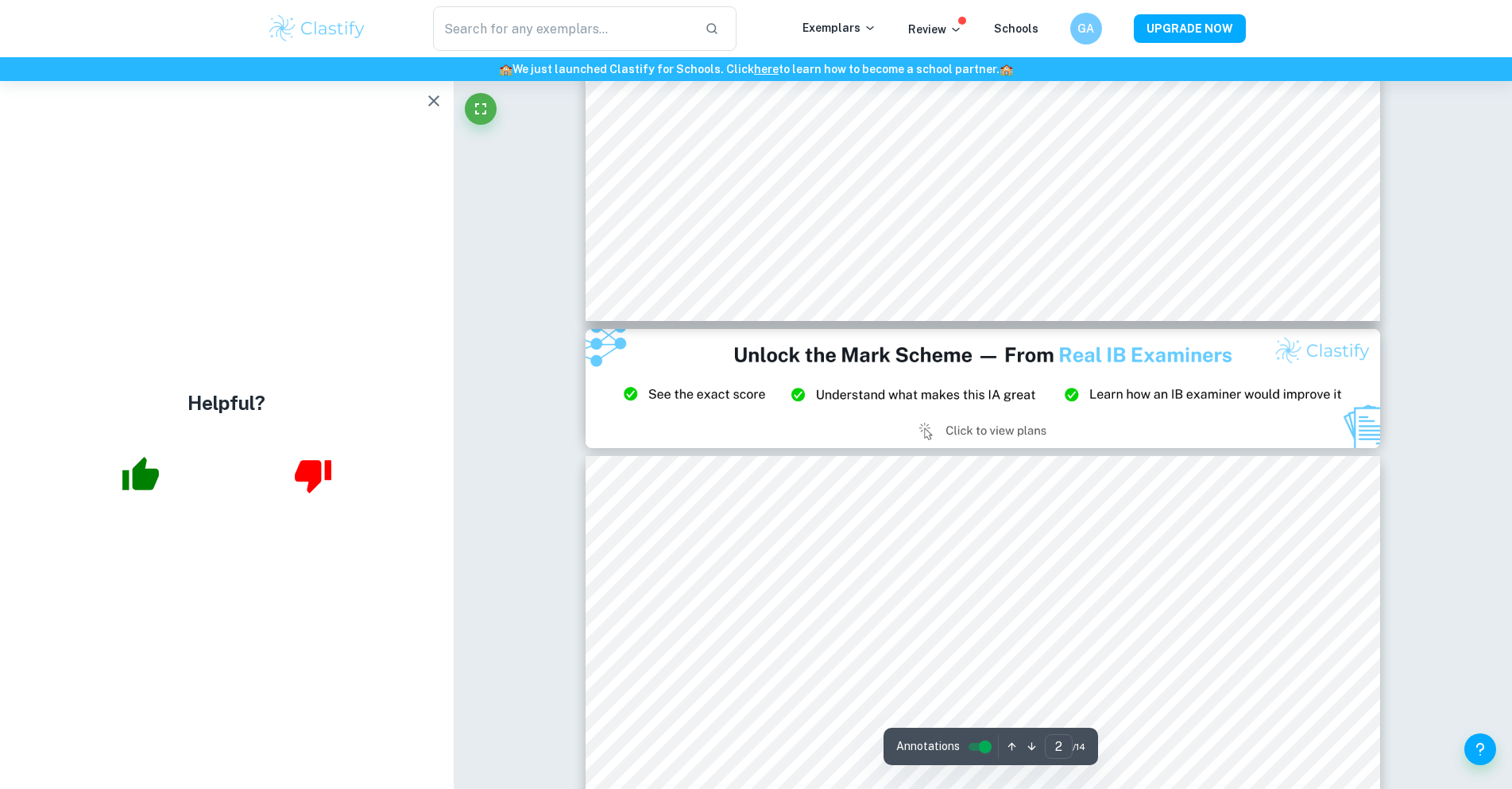
type input "3"
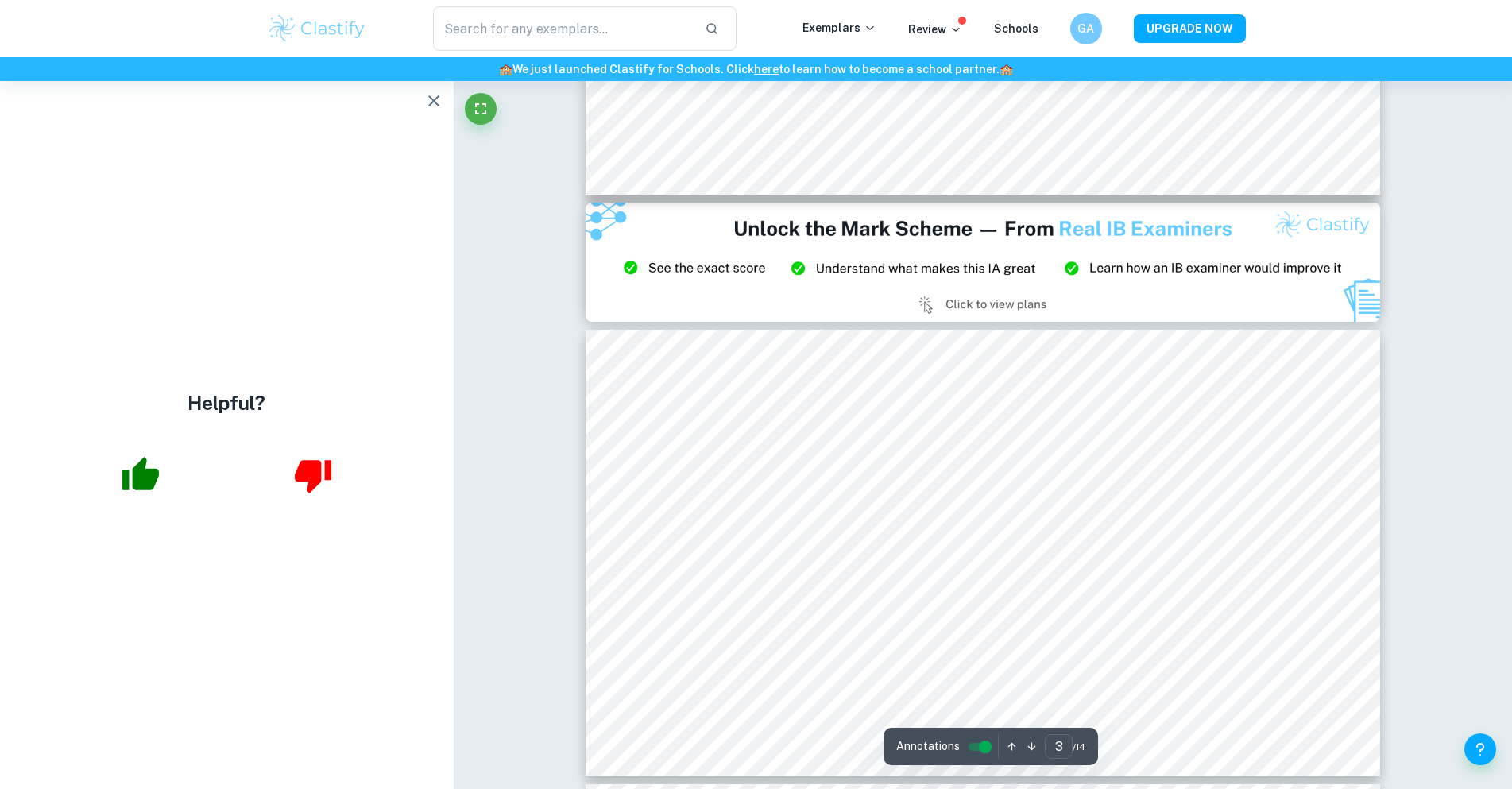
scroll to position [1033, 0]
